Goal: Find specific page/section: Find specific page/section

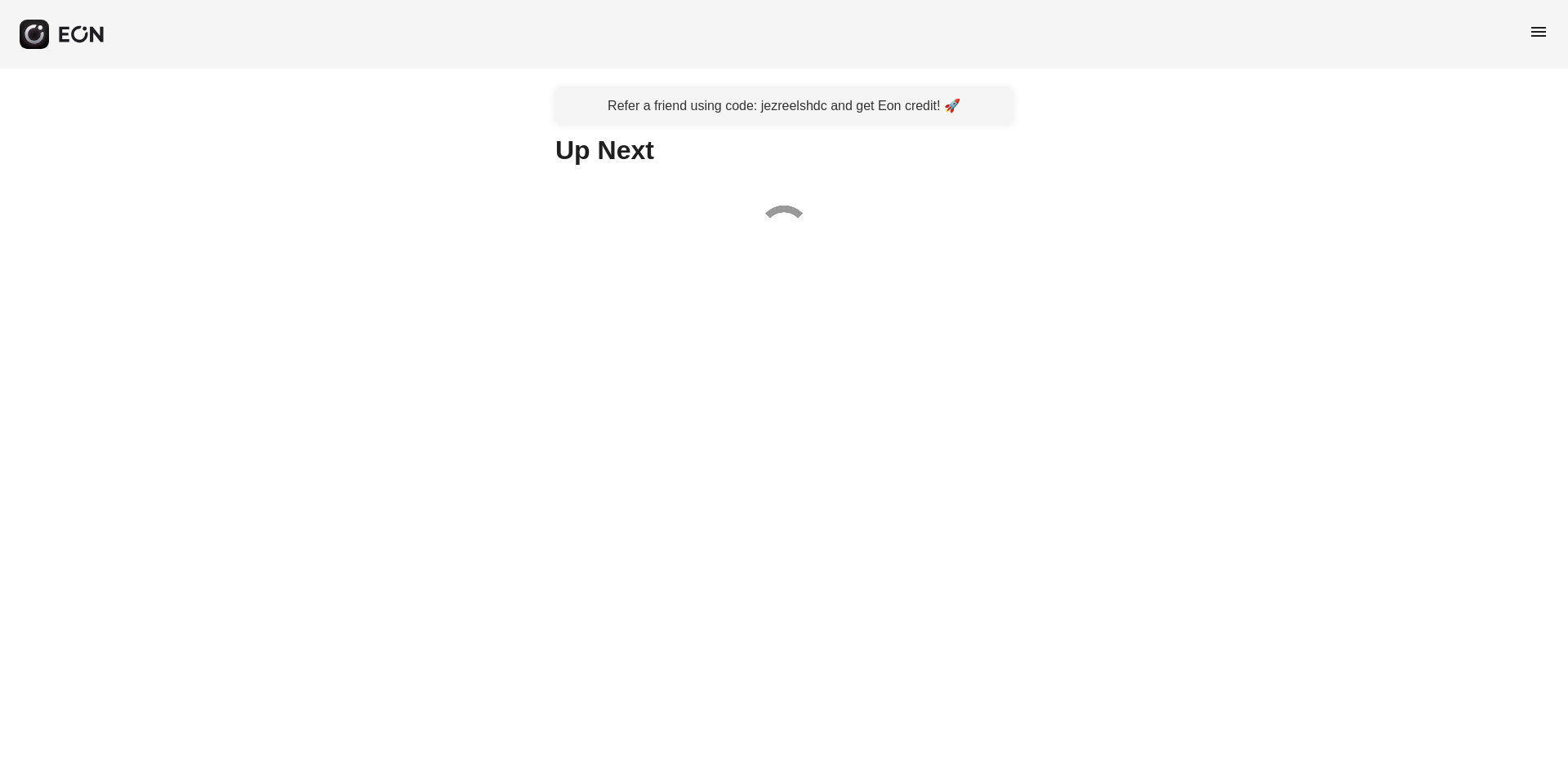
click at [1552, 22] on div "menu" at bounding box center [784, 34] width 1568 height 69
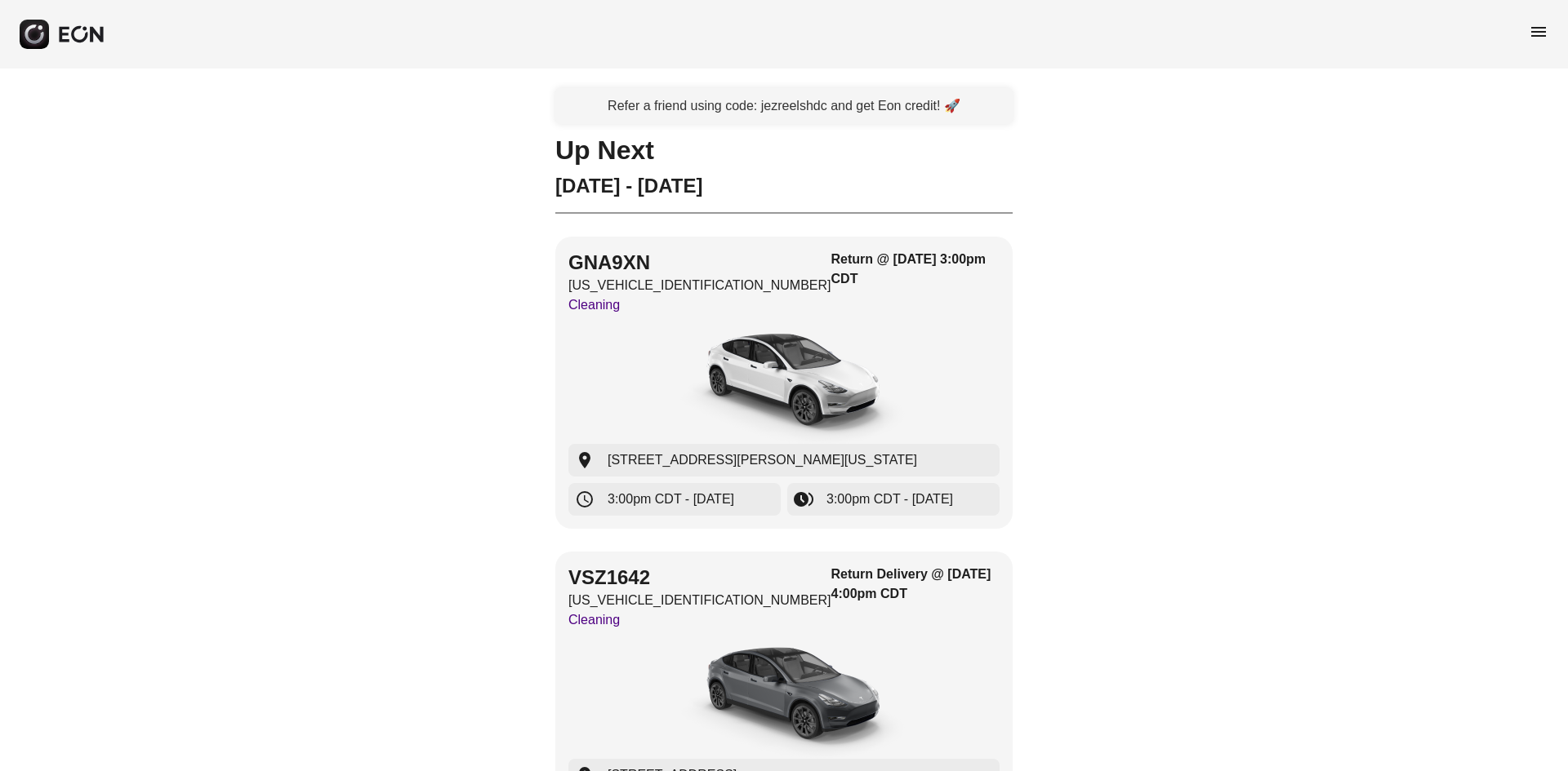
click at [1543, 22] on span "menu" at bounding box center [1538, 32] width 20 height 20
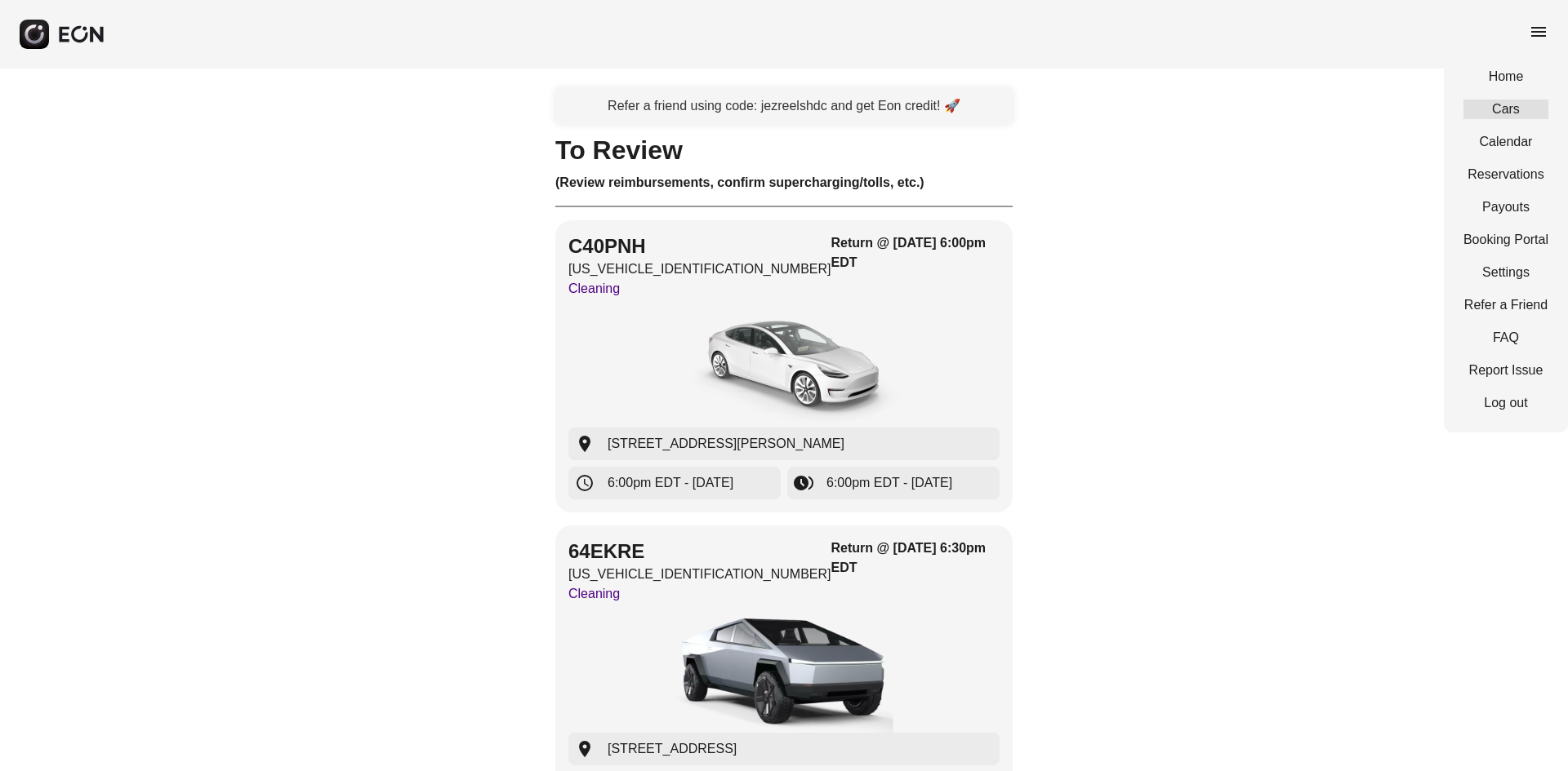
click at [1516, 112] on link "Cars" at bounding box center [1506, 109] width 85 height 20
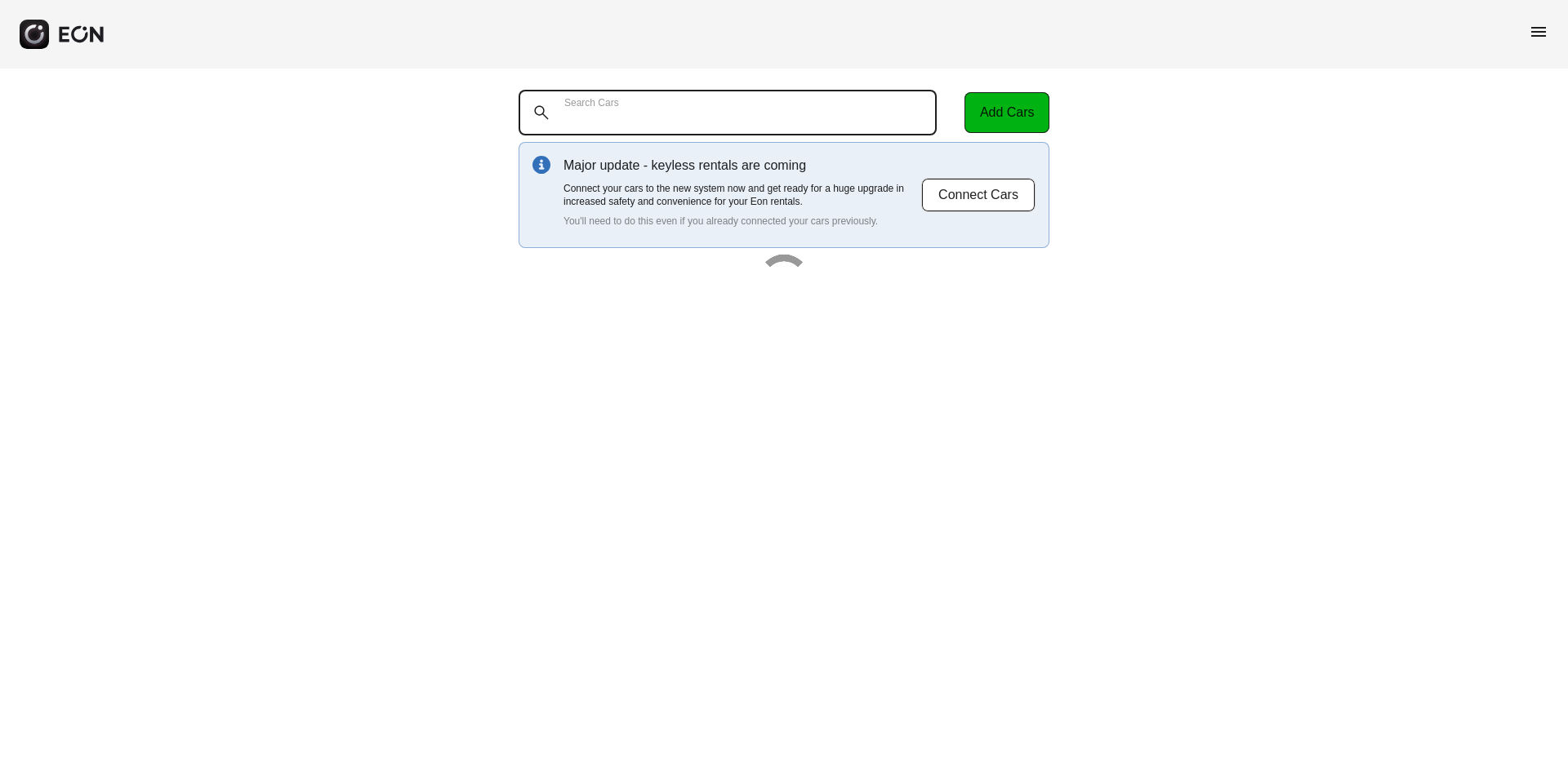
click at [745, 127] on Cars "Search Cars" at bounding box center [727, 112] width 418 height 45
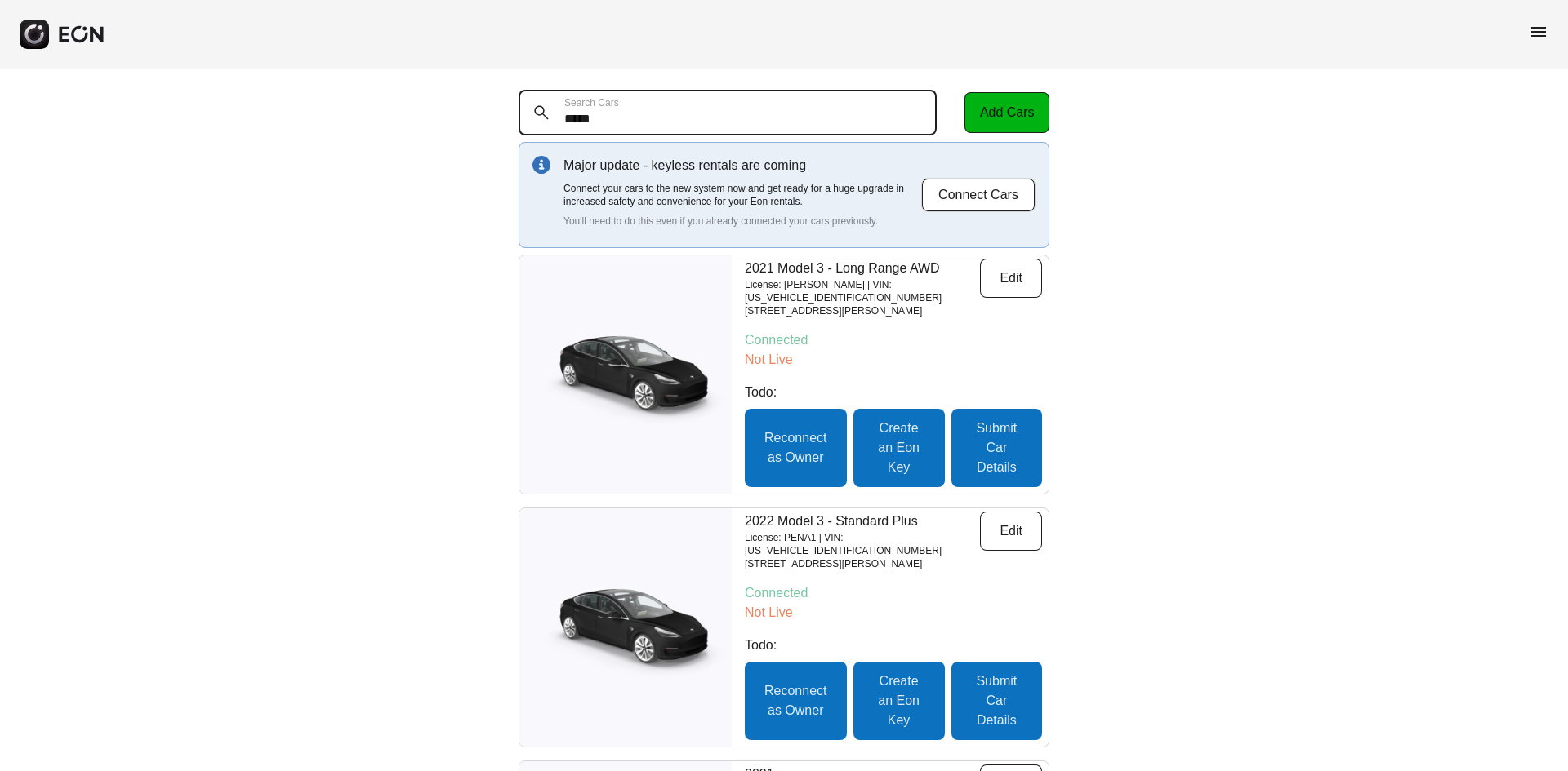
type Cars "*****"
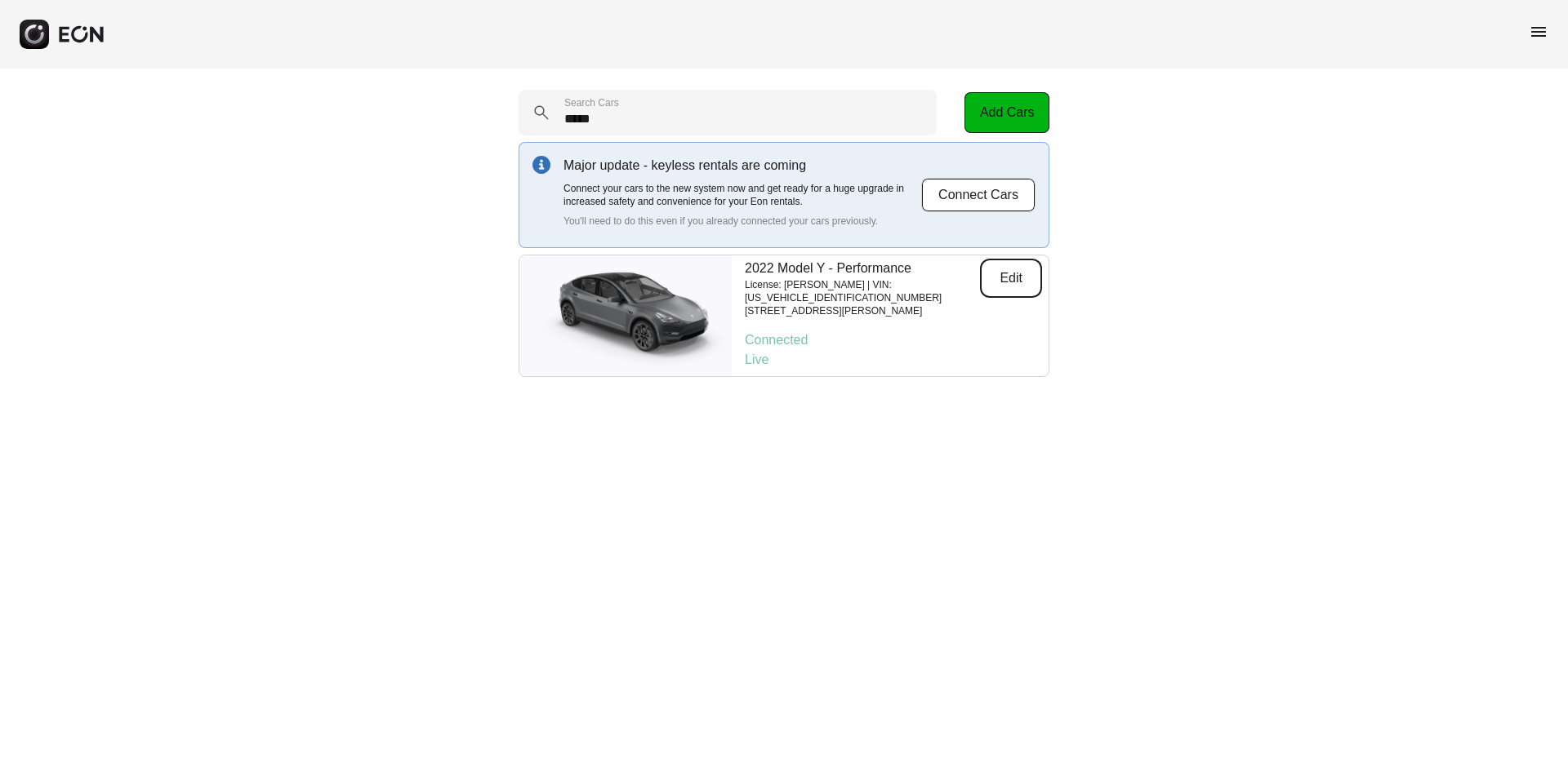
click at [1013, 275] on button "Edit" at bounding box center [1011, 279] width 62 height 39
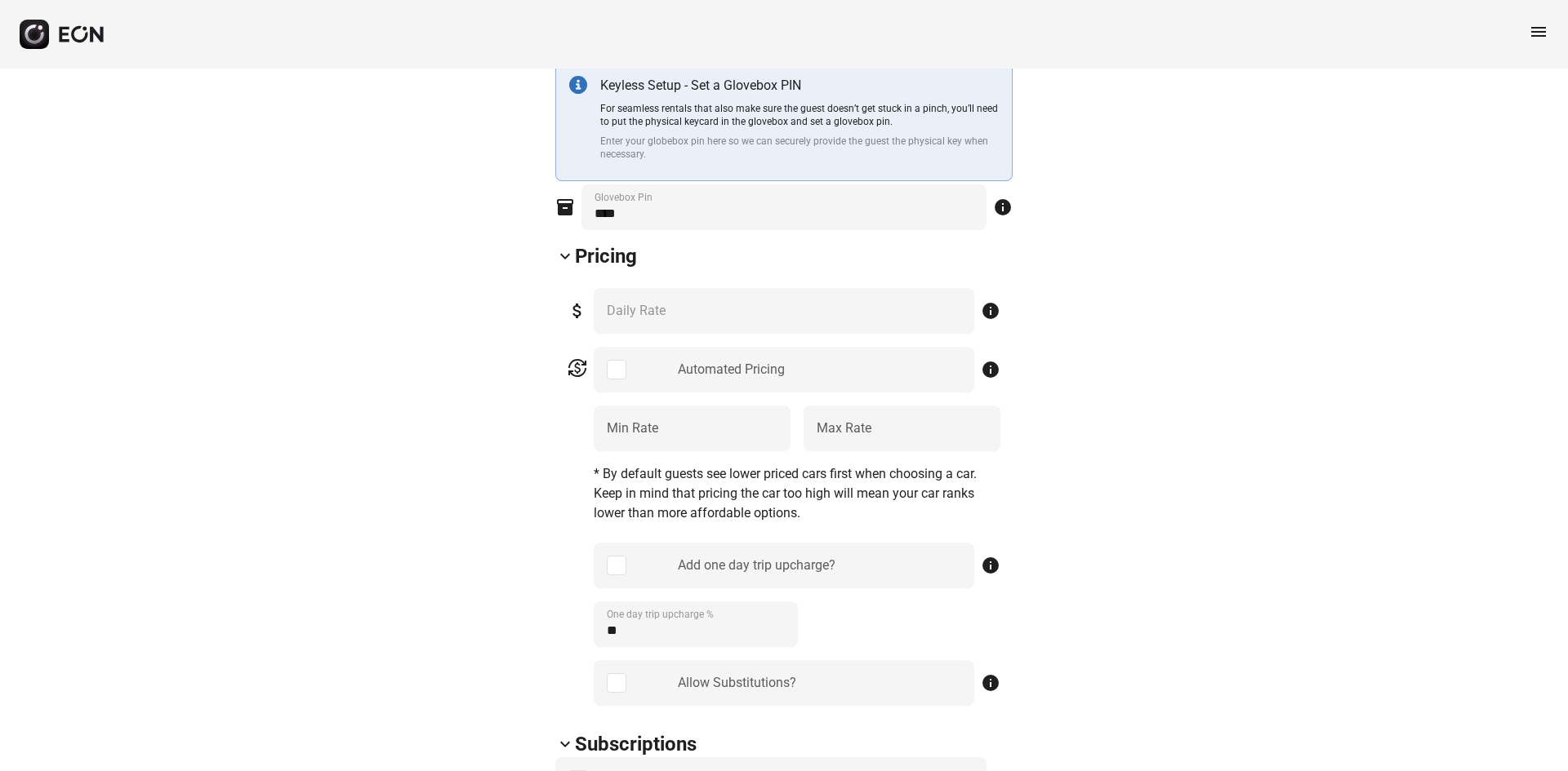
scroll to position [571, 0]
